Goal: Find contact information: Find contact information

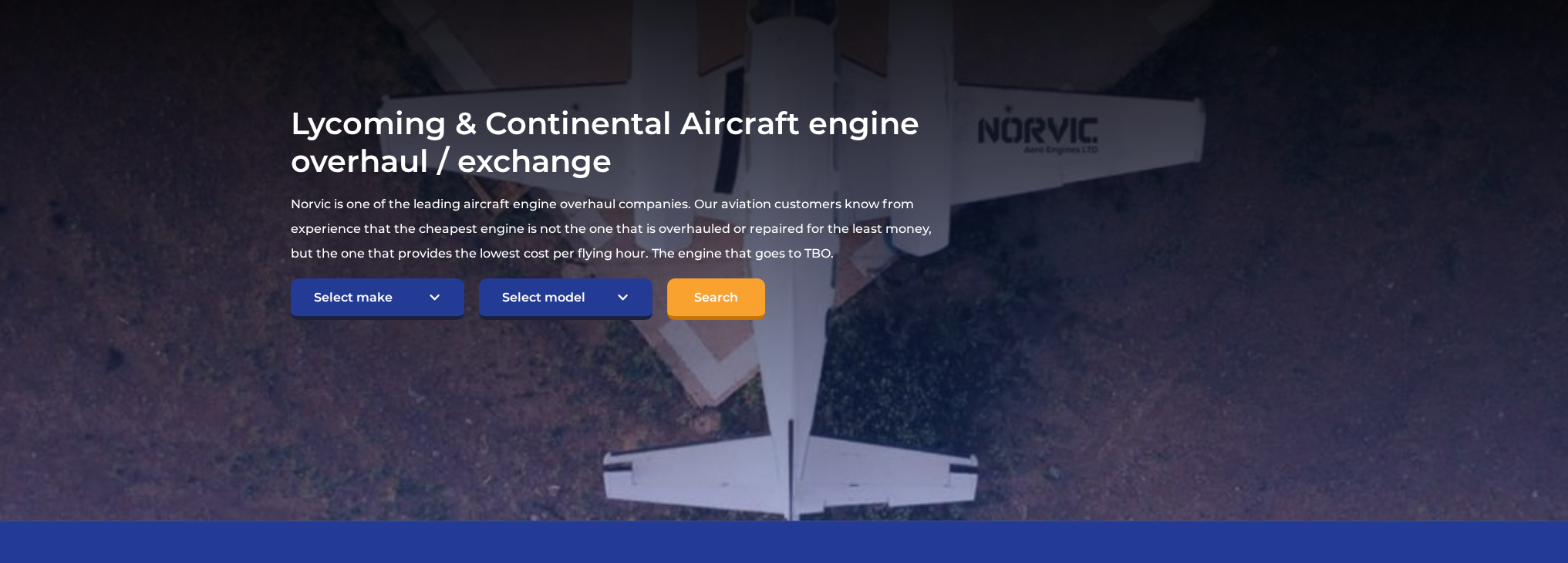
scroll to position [308, 0]
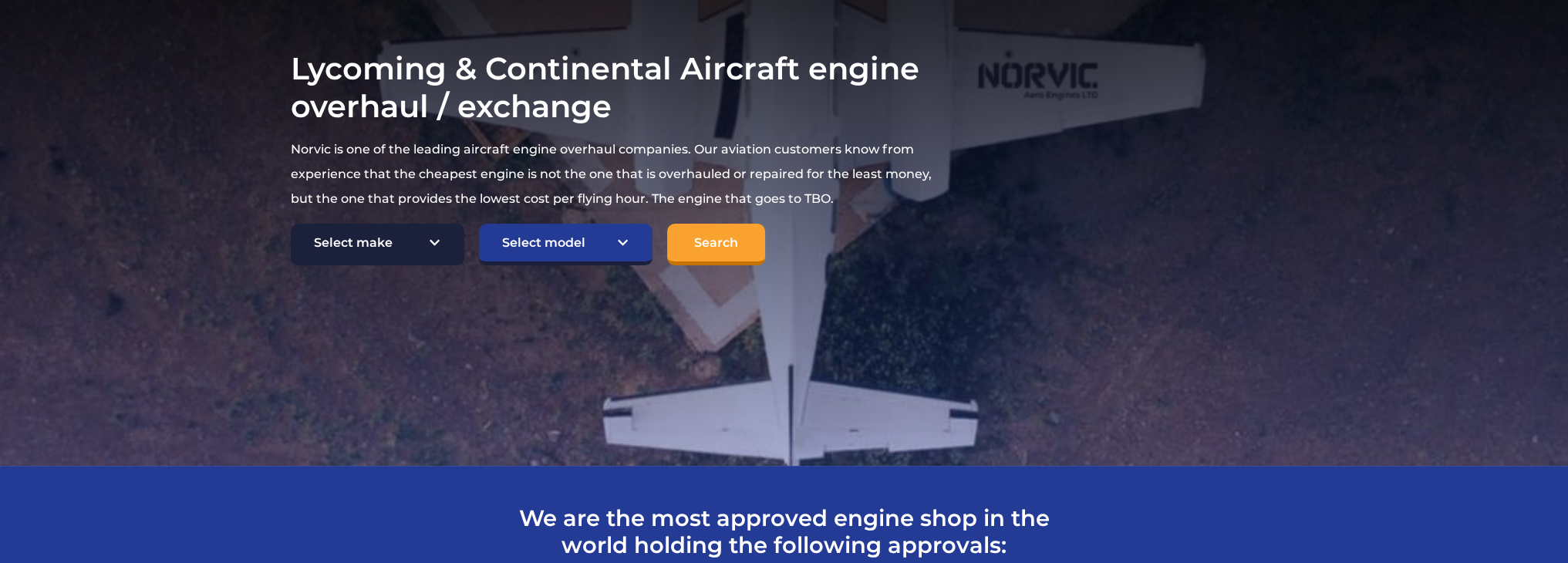
click at [432, 241] on select "Select make TCM Continental Lycoming" at bounding box center [377, 244] width 174 height 41
select select "Lycoming"
click at [291, 223] on select "Select make TCM Continental Lycoming" at bounding box center [377, 244] width 174 height 41
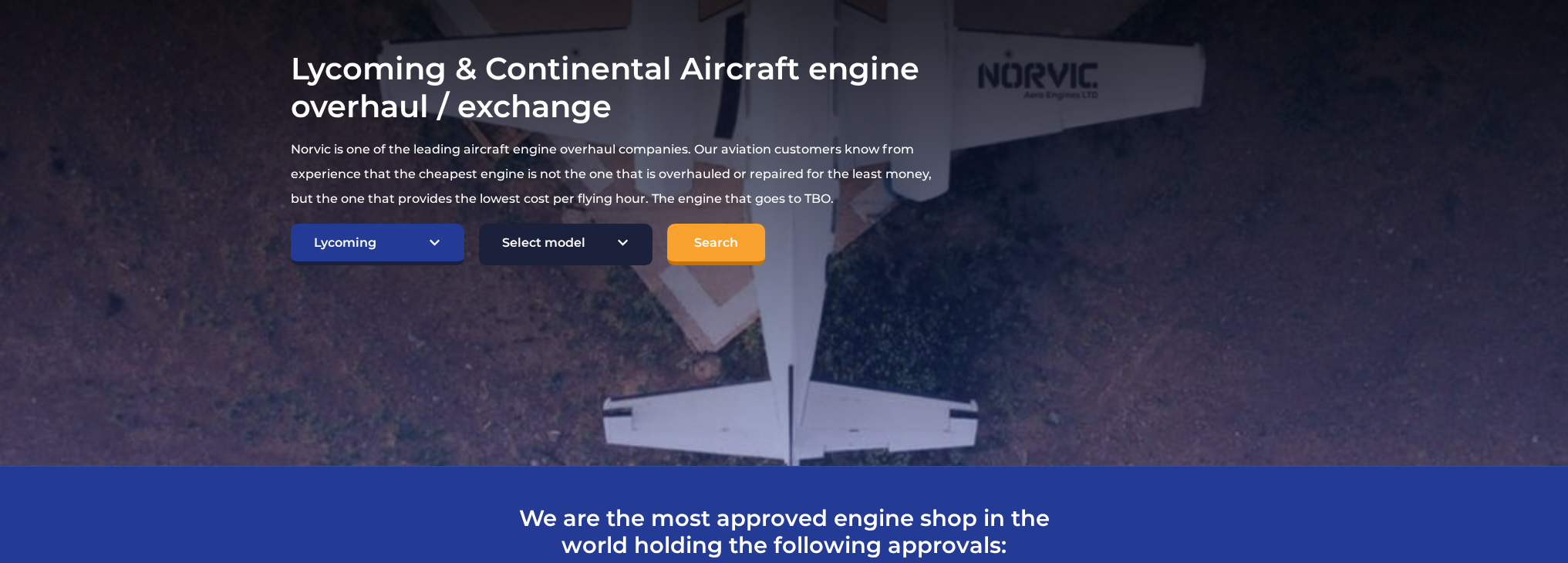
click at [624, 245] on select "Select model American Champion 7KCAB [PERSON_NAME] Citabria IO-320-E2A Beech 23…" at bounding box center [565, 244] width 174 height 41
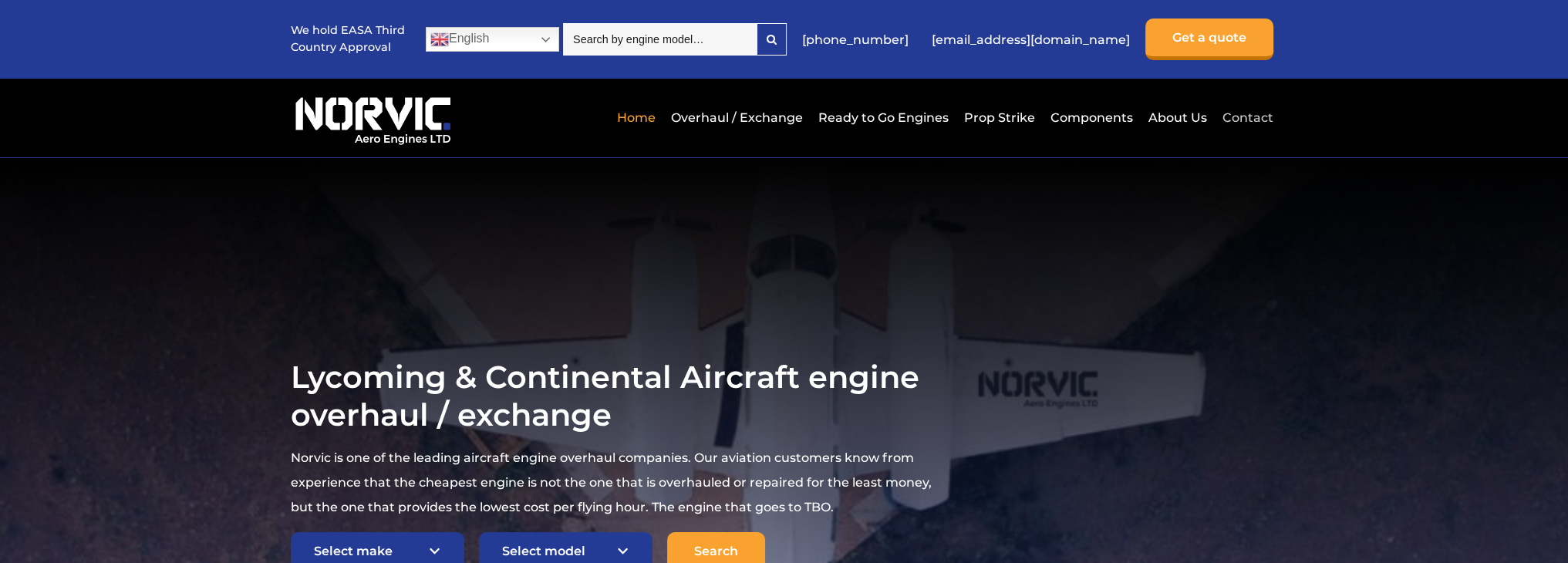
click at [1240, 121] on link "Contact" at bounding box center [1246, 117] width 55 height 37
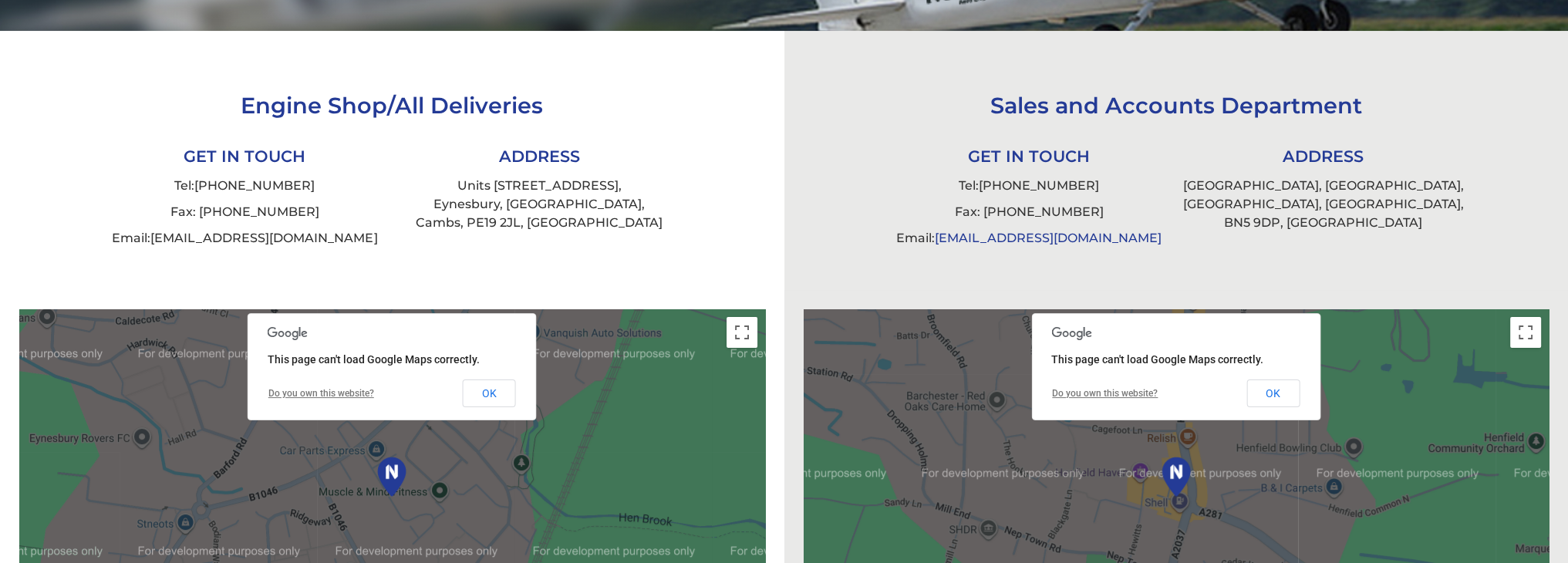
scroll to position [462, 0]
